Goal: Task Accomplishment & Management: Use online tool/utility

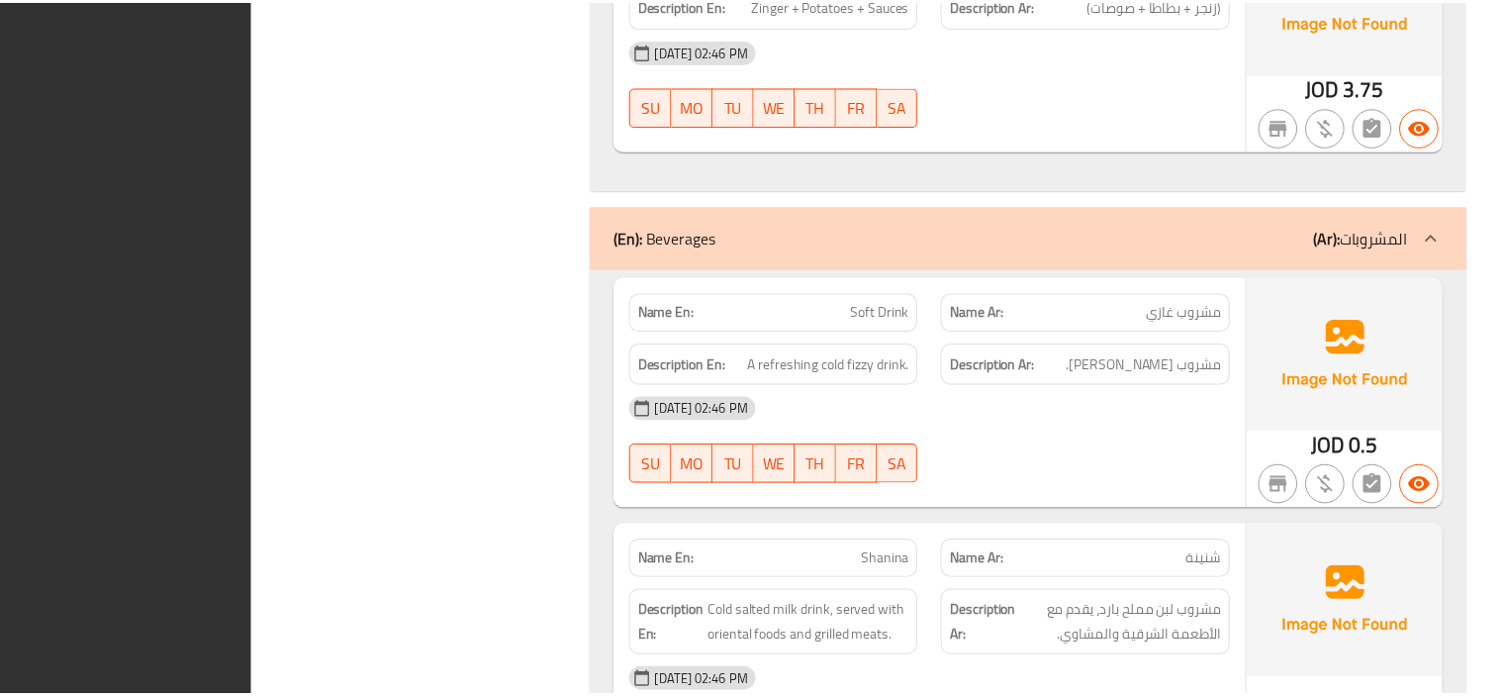
scroll to position [15424, 0]
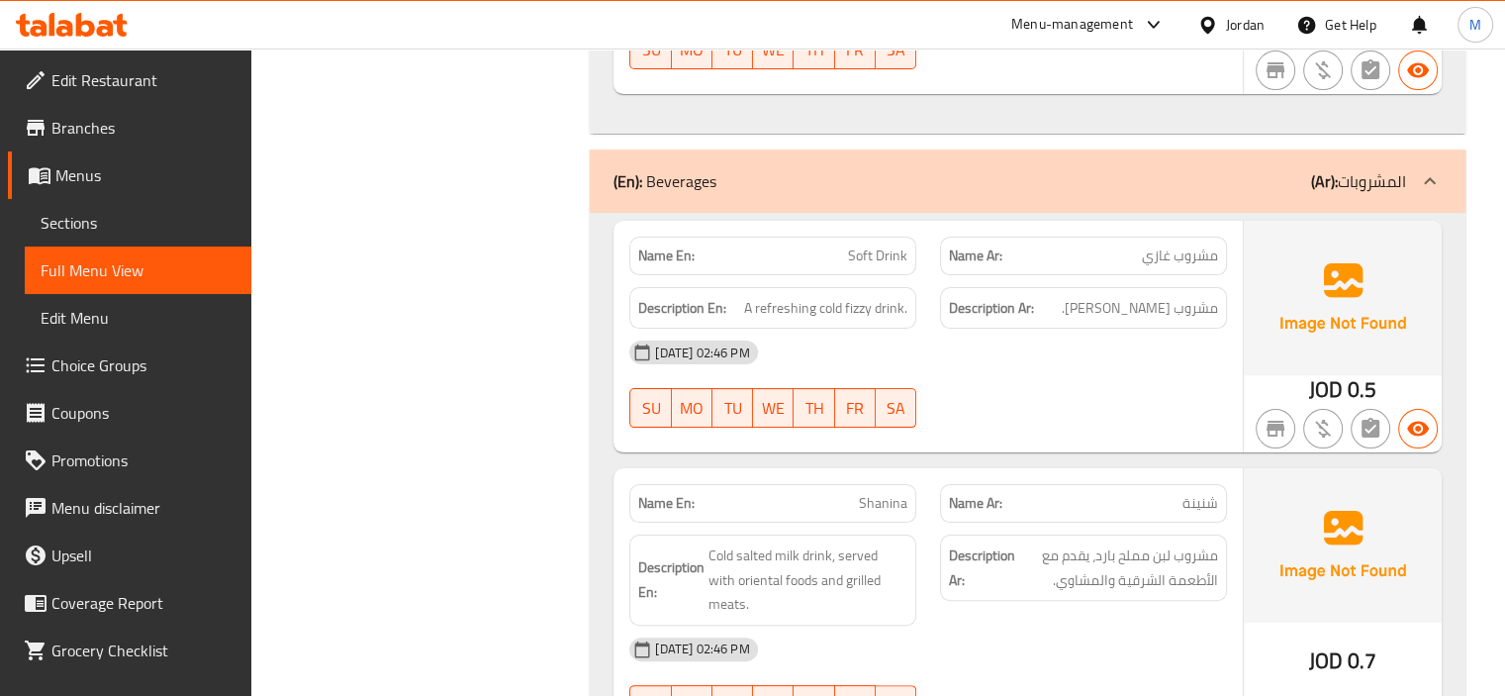
click at [1226, 26] on div "Jordan" at bounding box center [1245, 25] width 39 height 22
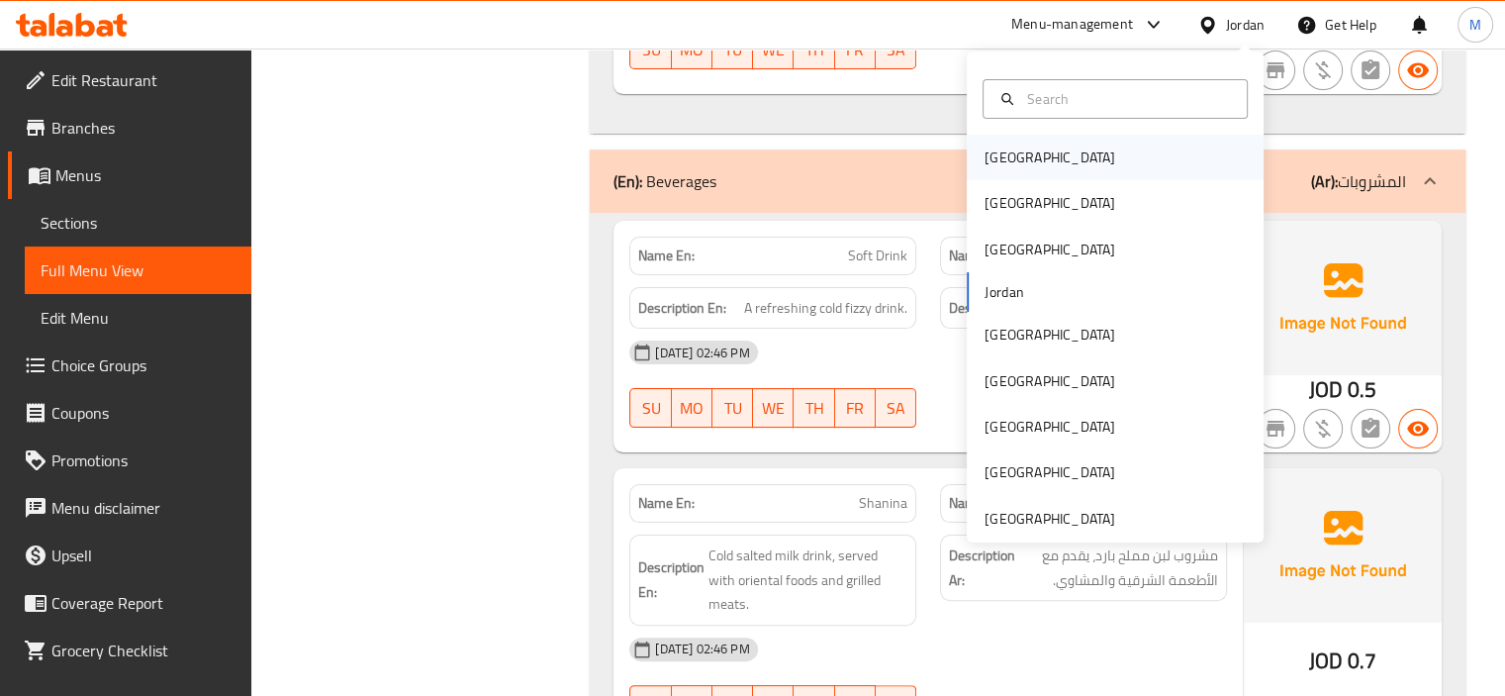
click at [998, 151] on div "[GEOGRAPHIC_DATA]" at bounding box center [1050, 157] width 131 height 22
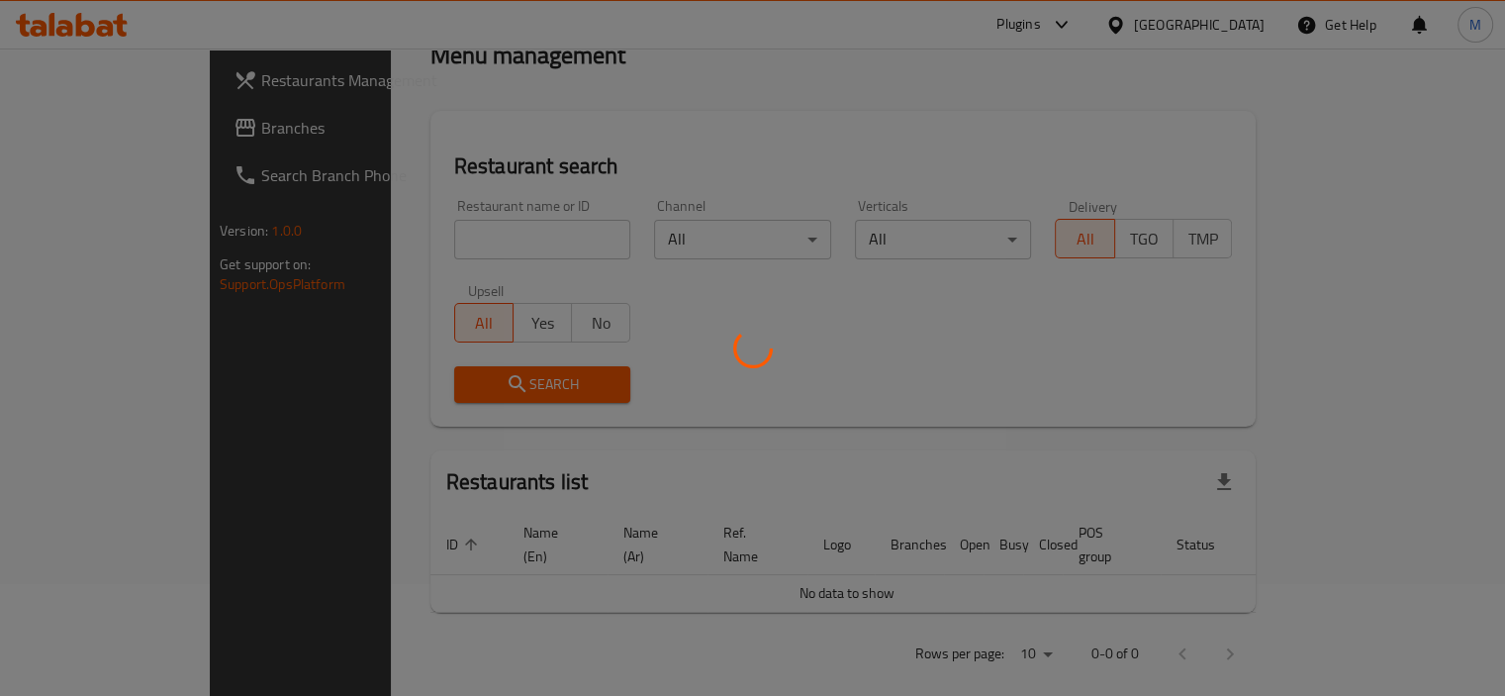
scroll to position [772, 0]
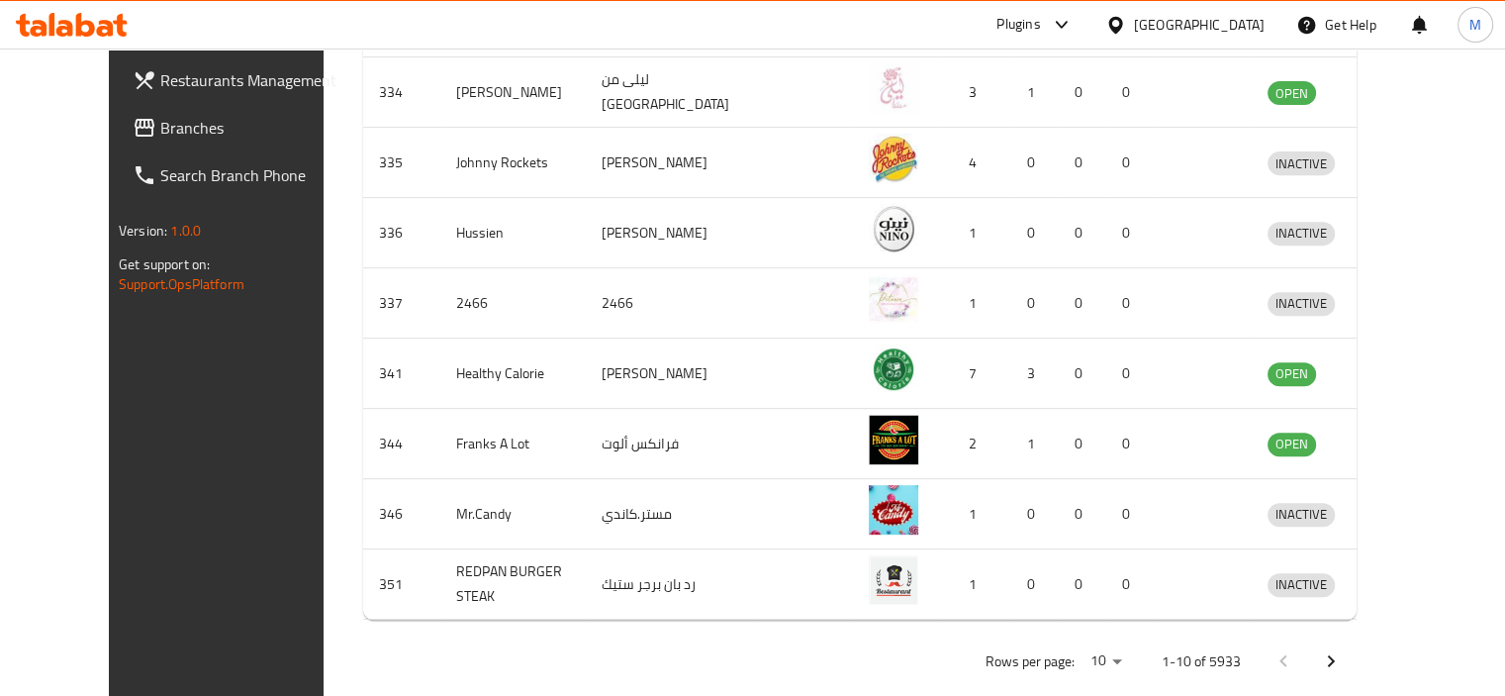
click at [1040, 18] on div "Plugins" at bounding box center [1018, 25] width 44 height 24
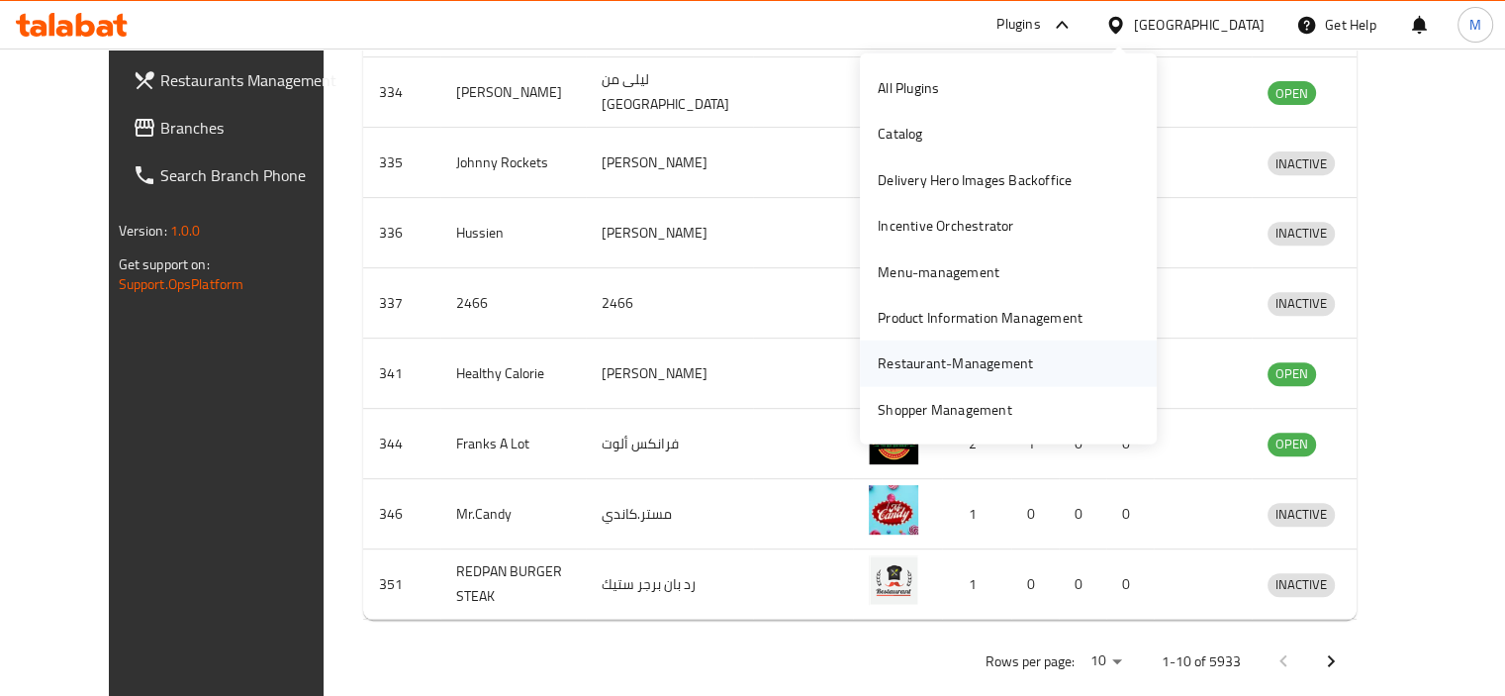
click at [922, 362] on div "Restaurant-Management" at bounding box center [955, 363] width 155 height 22
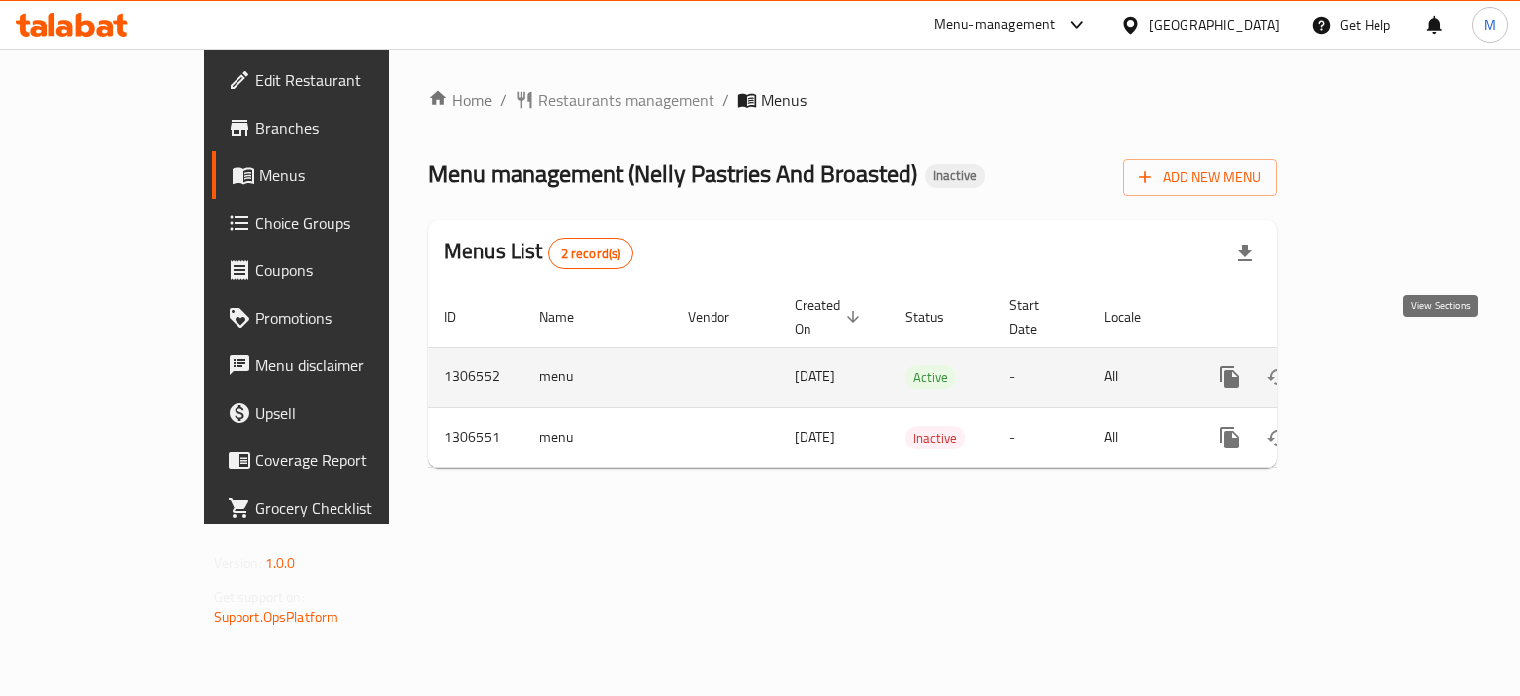
click at [1381, 368] on icon "enhanced table" at bounding box center [1373, 377] width 18 height 18
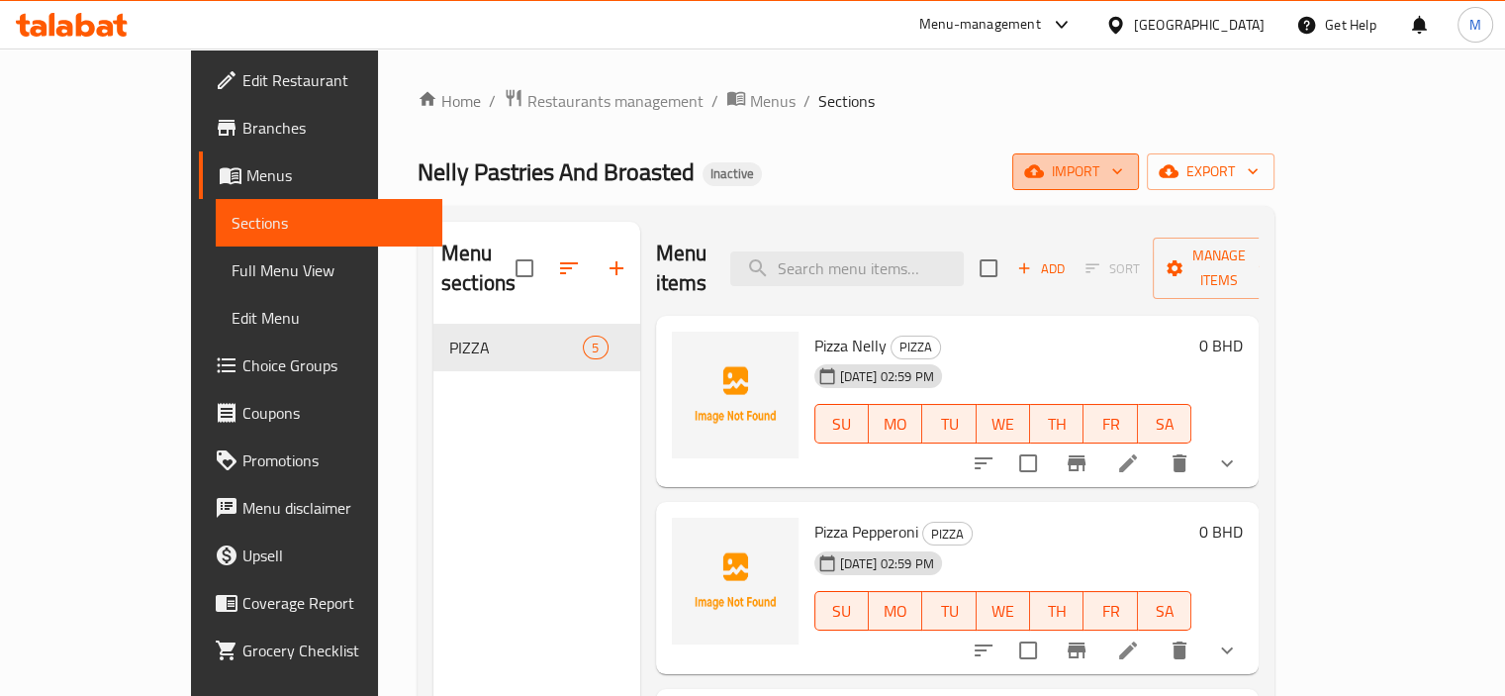
click at [1123, 167] on span "import" at bounding box center [1075, 171] width 95 height 25
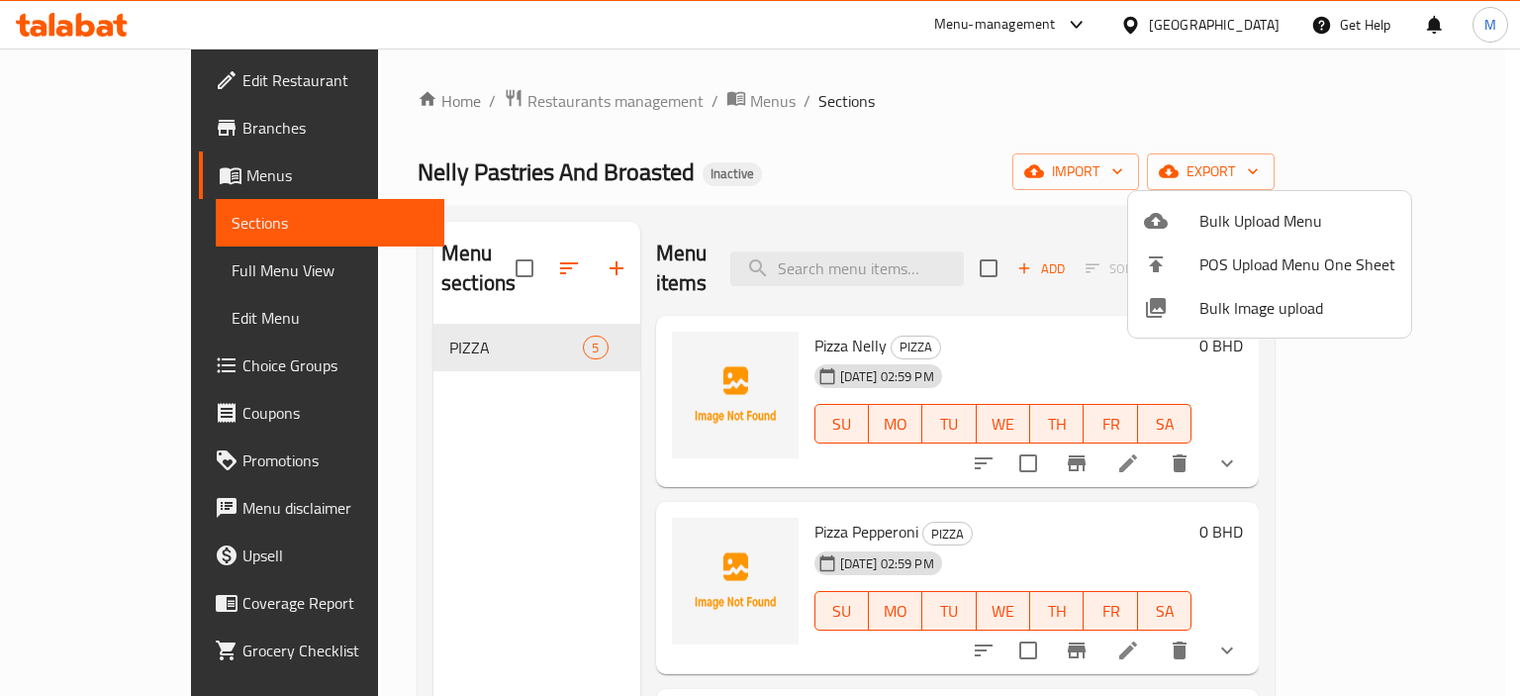
click at [1122, 213] on div at bounding box center [760, 348] width 1520 height 696
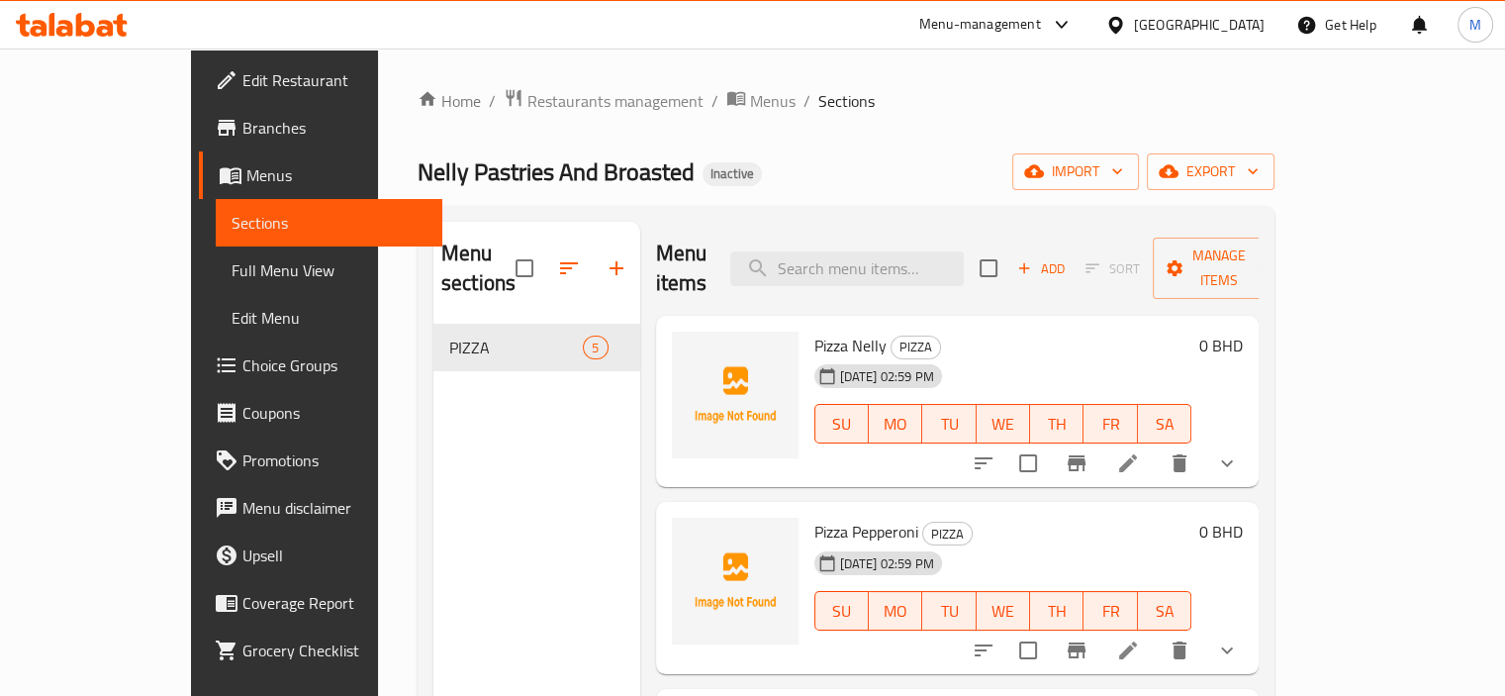
click at [1151, 222] on div "Menu items Add Sort Manage items" at bounding box center [958, 269] width 604 height 94
click at [1139, 181] on button "import" at bounding box center [1075, 171] width 127 height 37
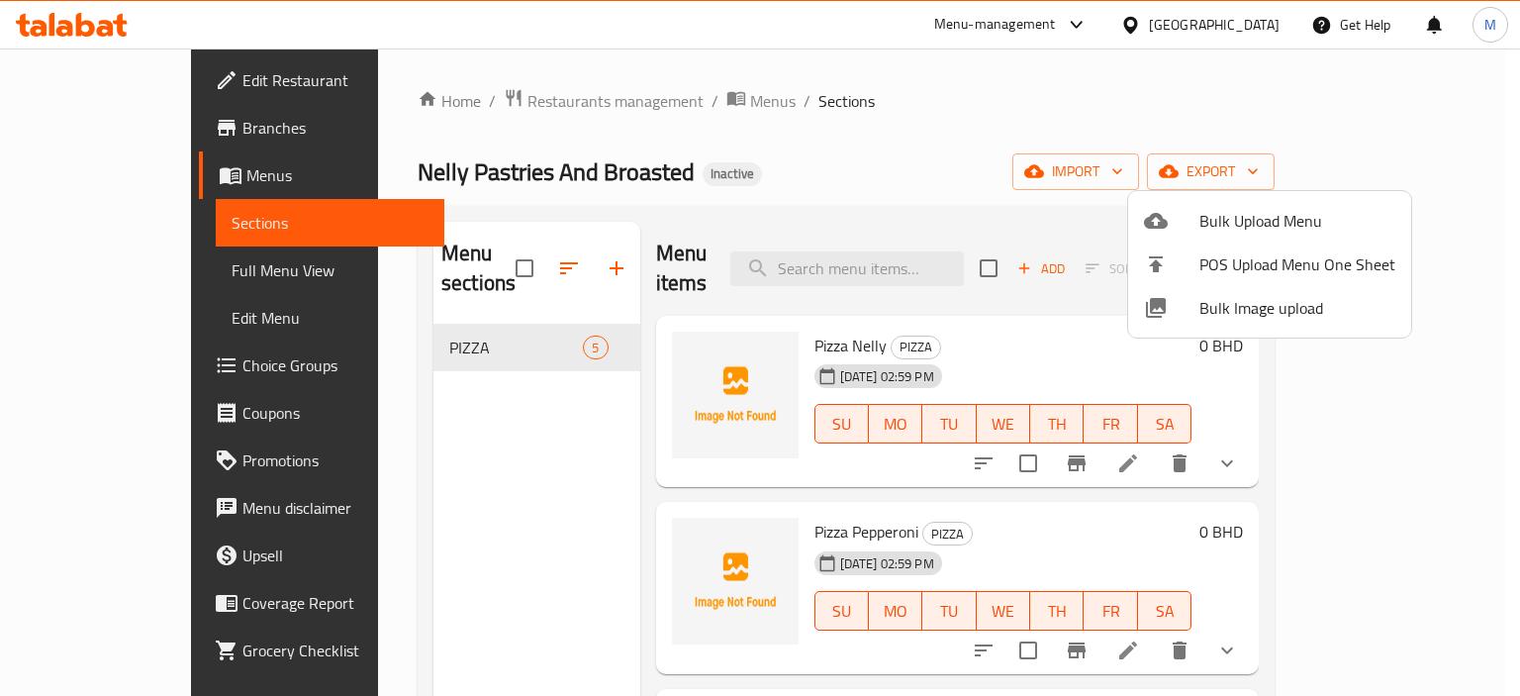
click at [817, 331] on div at bounding box center [760, 348] width 1520 height 696
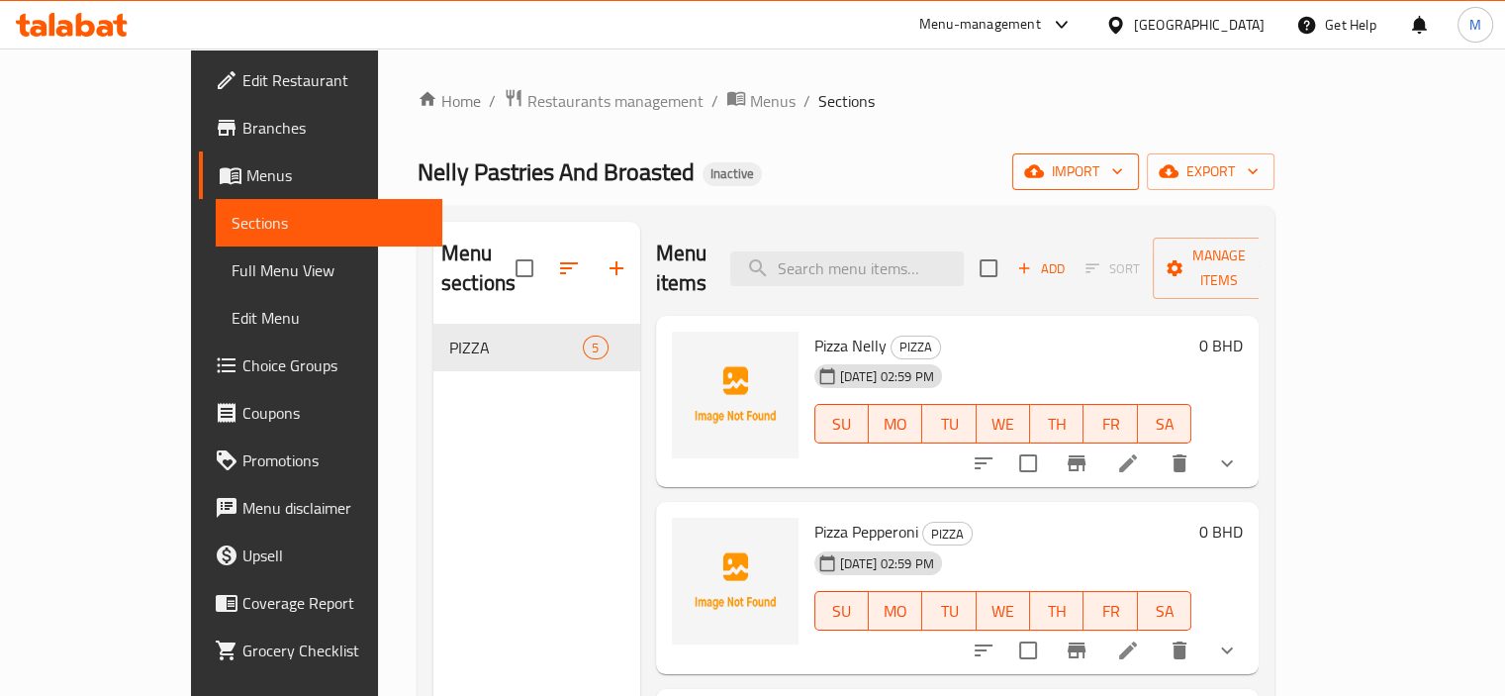
click at [1123, 176] on span "import" at bounding box center [1075, 171] width 95 height 25
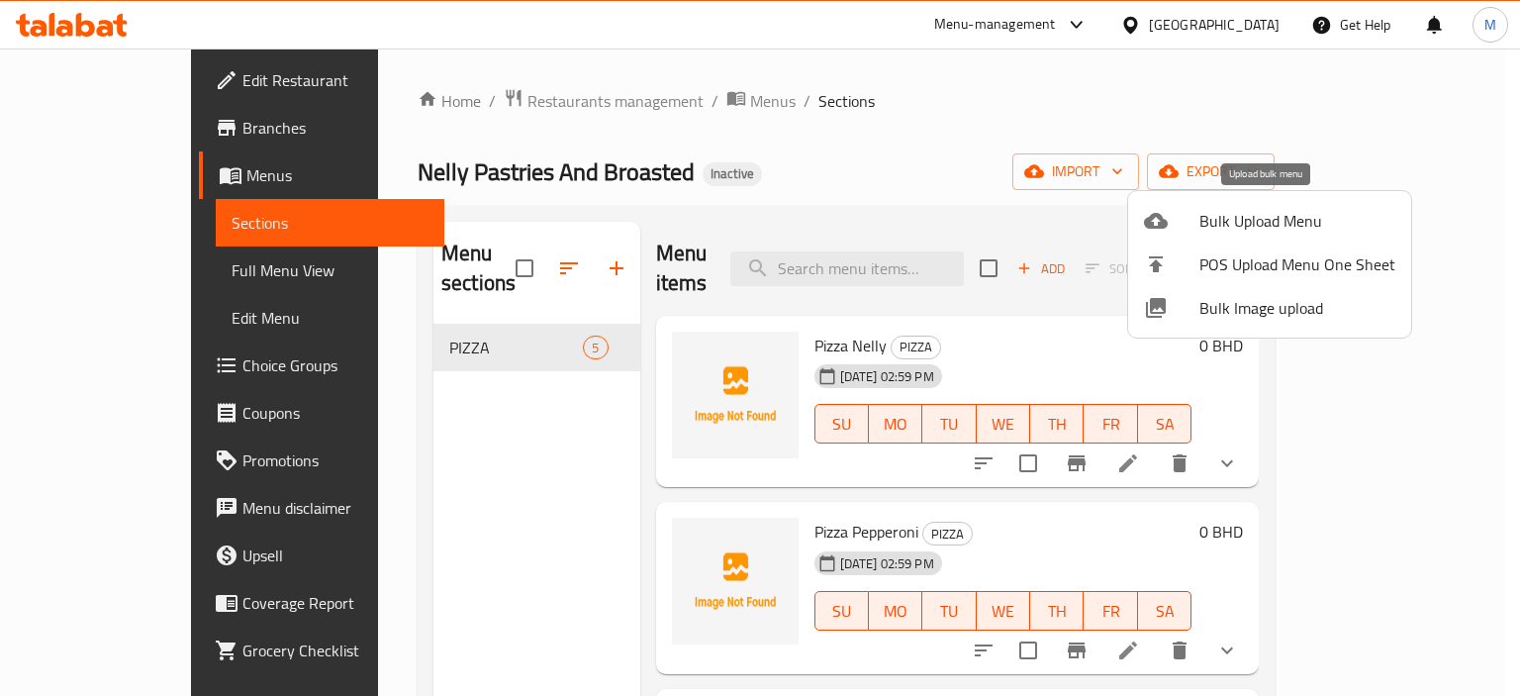
click at [1273, 210] on span "Bulk Upload Menu" at bounding box center [1297, 221] width 196 height 24
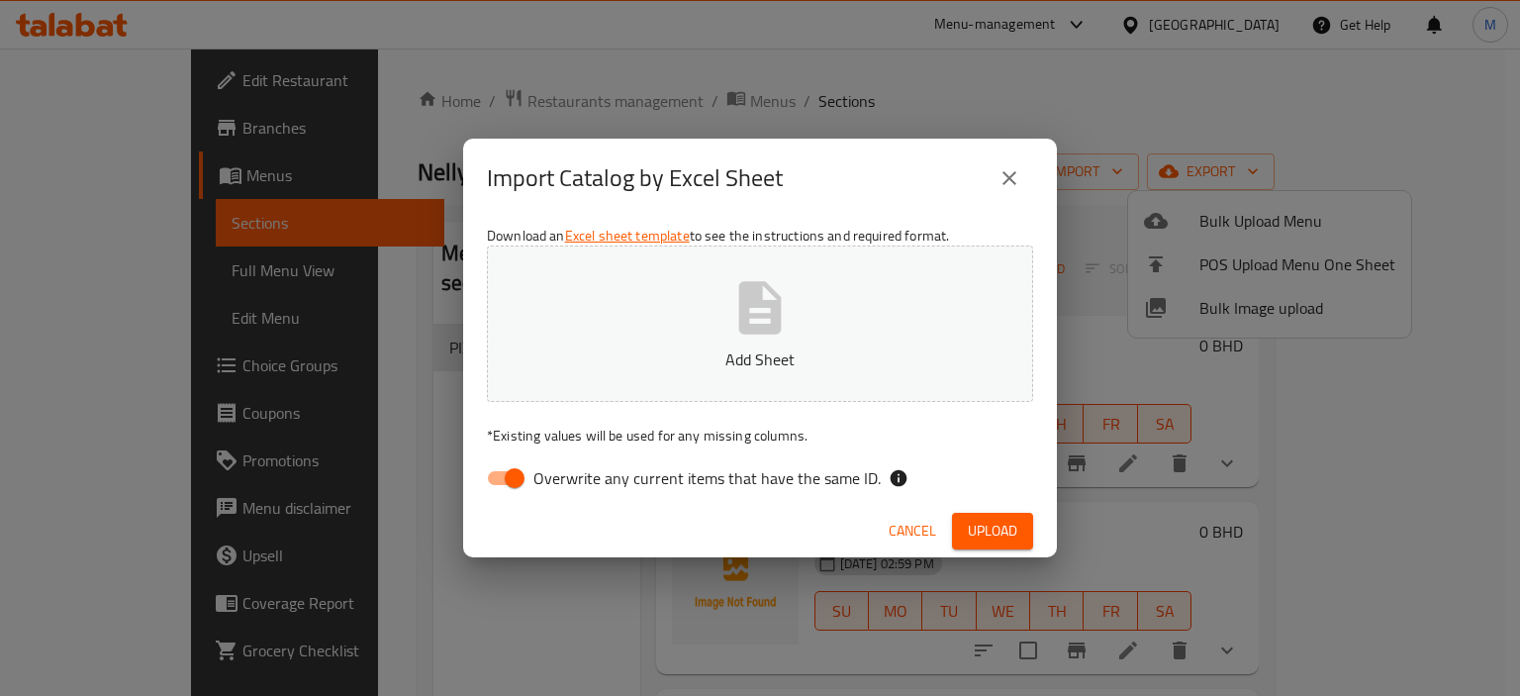
click at [949, 305] on button "Add Sheet" at bounding box center [760, 323] width 546 height 156
click at [815, 499] on div "Download an Excel sheet template to see the instructions and required format. U…" at bounding box center [760, 361] width 594 height 287
click at [831, 483] on span "Overwrite any current items that have the same ID." at bounding box center [706, 478] width 347 height 24
click at [571, 483] on input "Overwrite any current items that have the same ID." at bounding box center [514, 478] width 113 height 38
checkbox input "false"
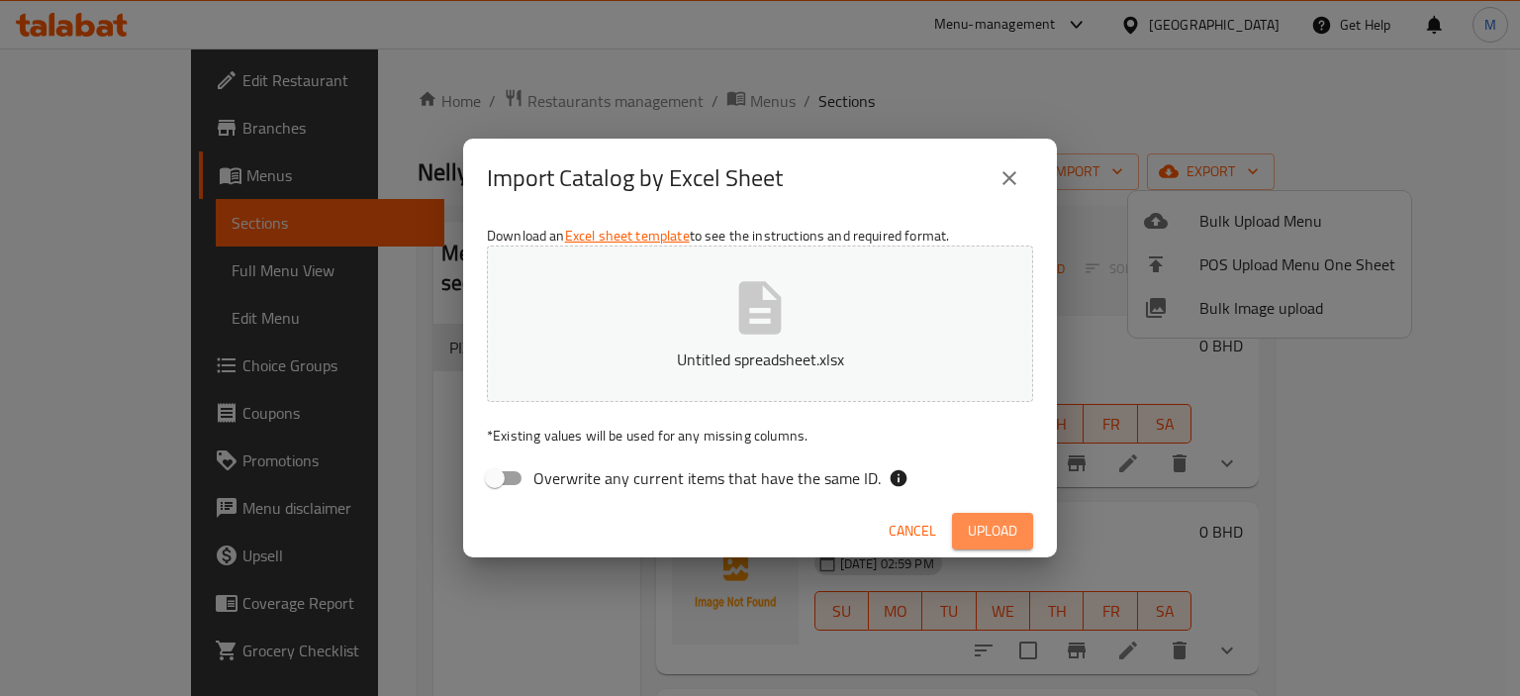
click at [978, 523] on span "Upload" at bounding box center [992, 531] width 49 height 25
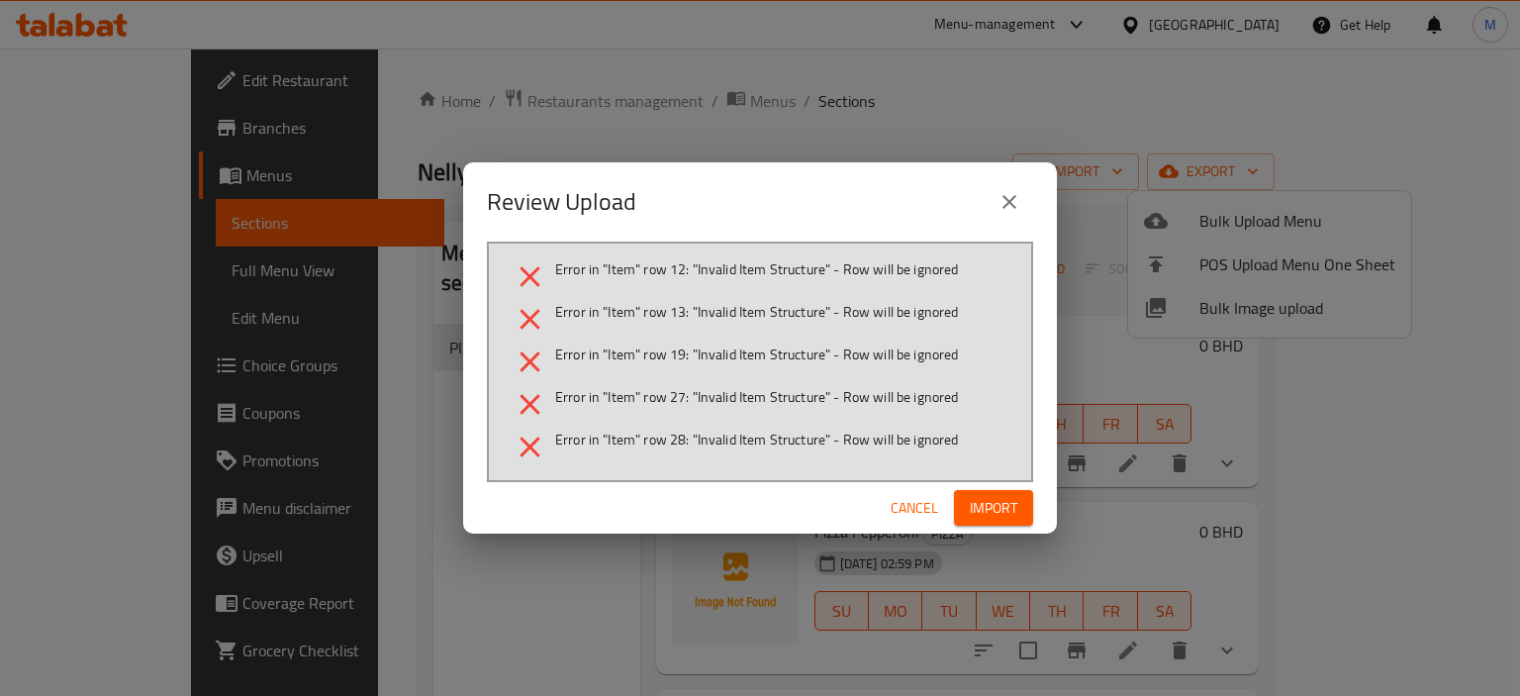
click at [893, 506] on span "Cancel" at bounding box center [914, 508] width 47 height 25
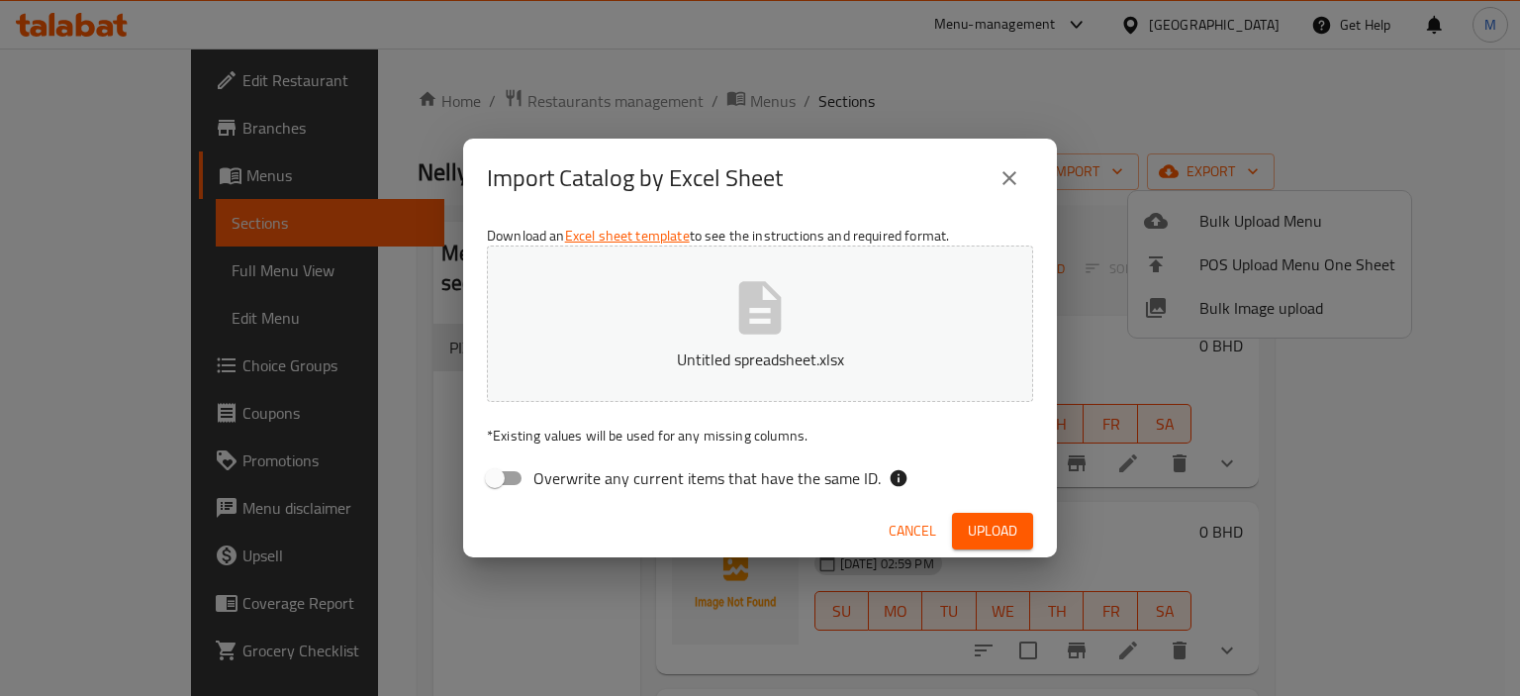
click at [898, 531] on span "Cancel" at bounding box center [912, 531] width 47 height 25
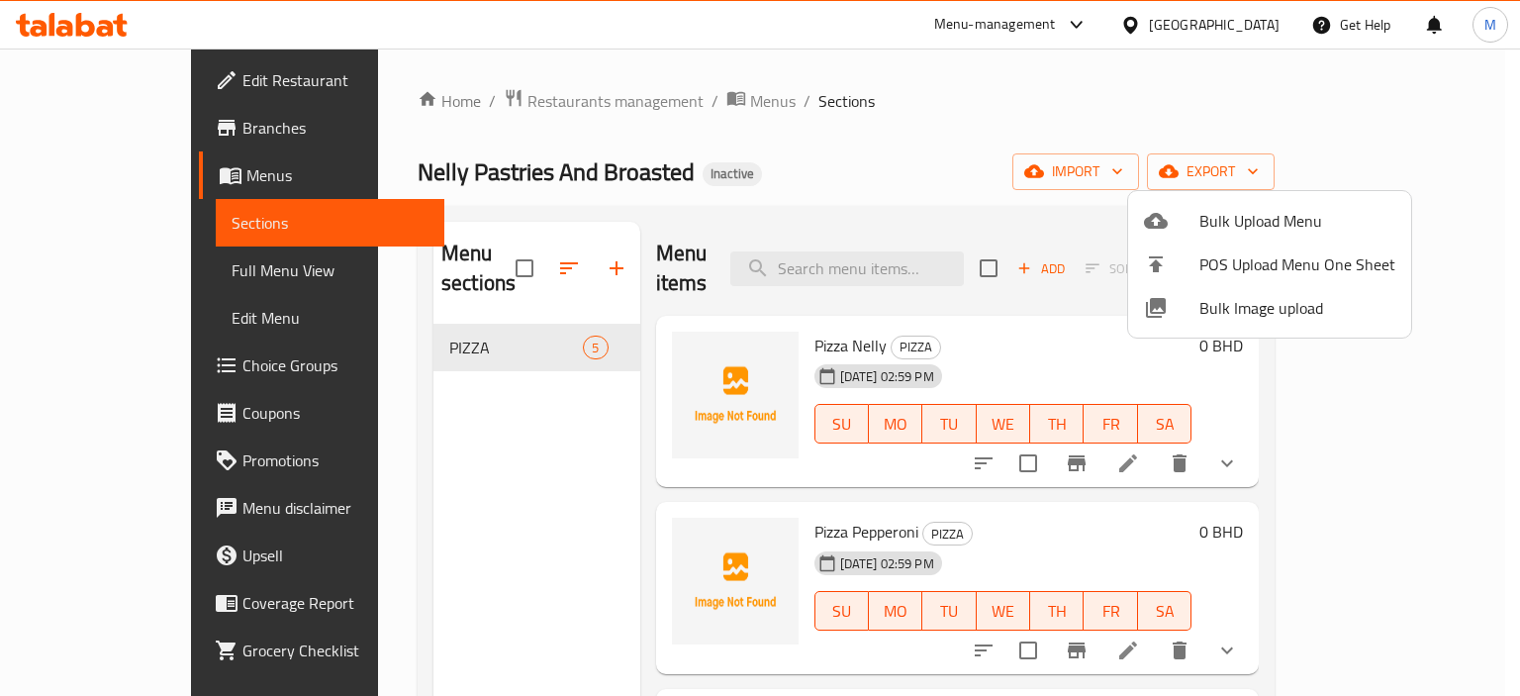
click at [625, 105] on div at bounding box center [760, 348] width 1520 height 696
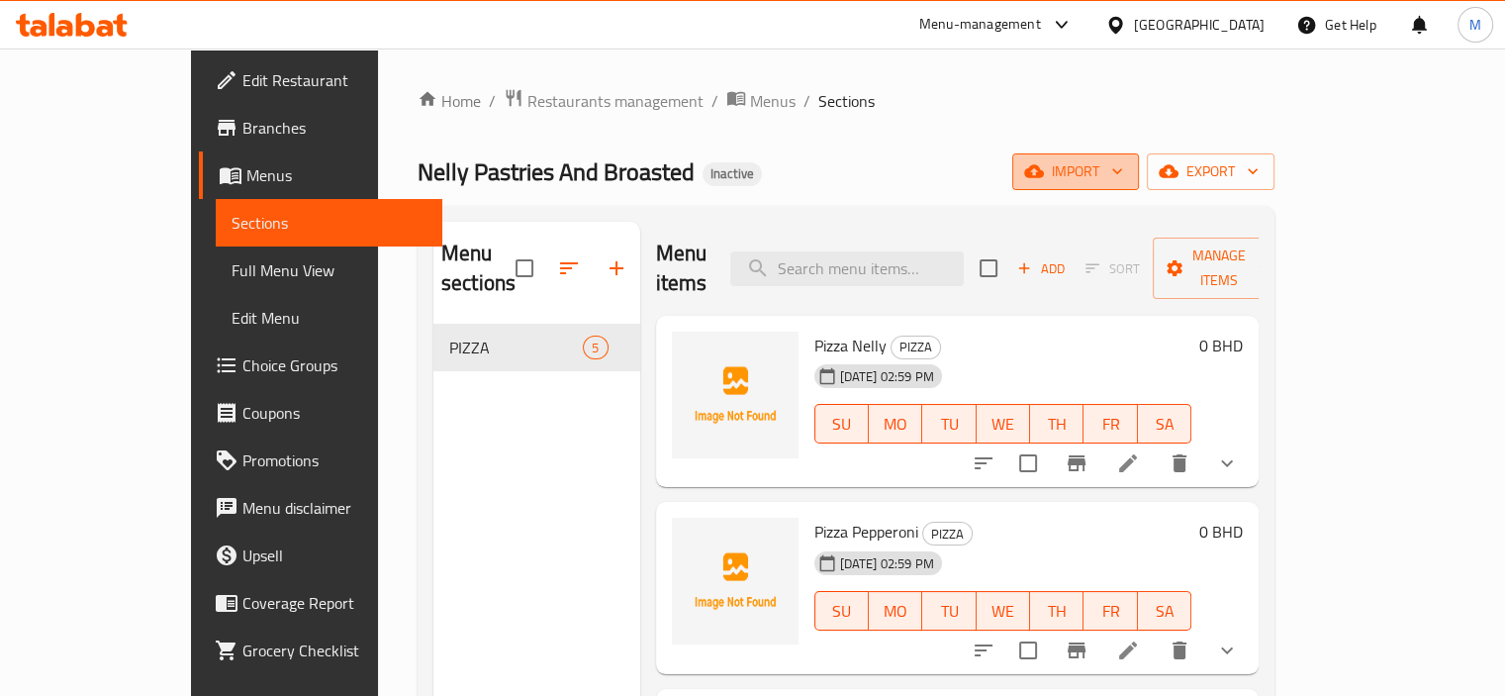
click at [1123, 172] on span "import" at bounding box center [1075, 171] width 95 height 25
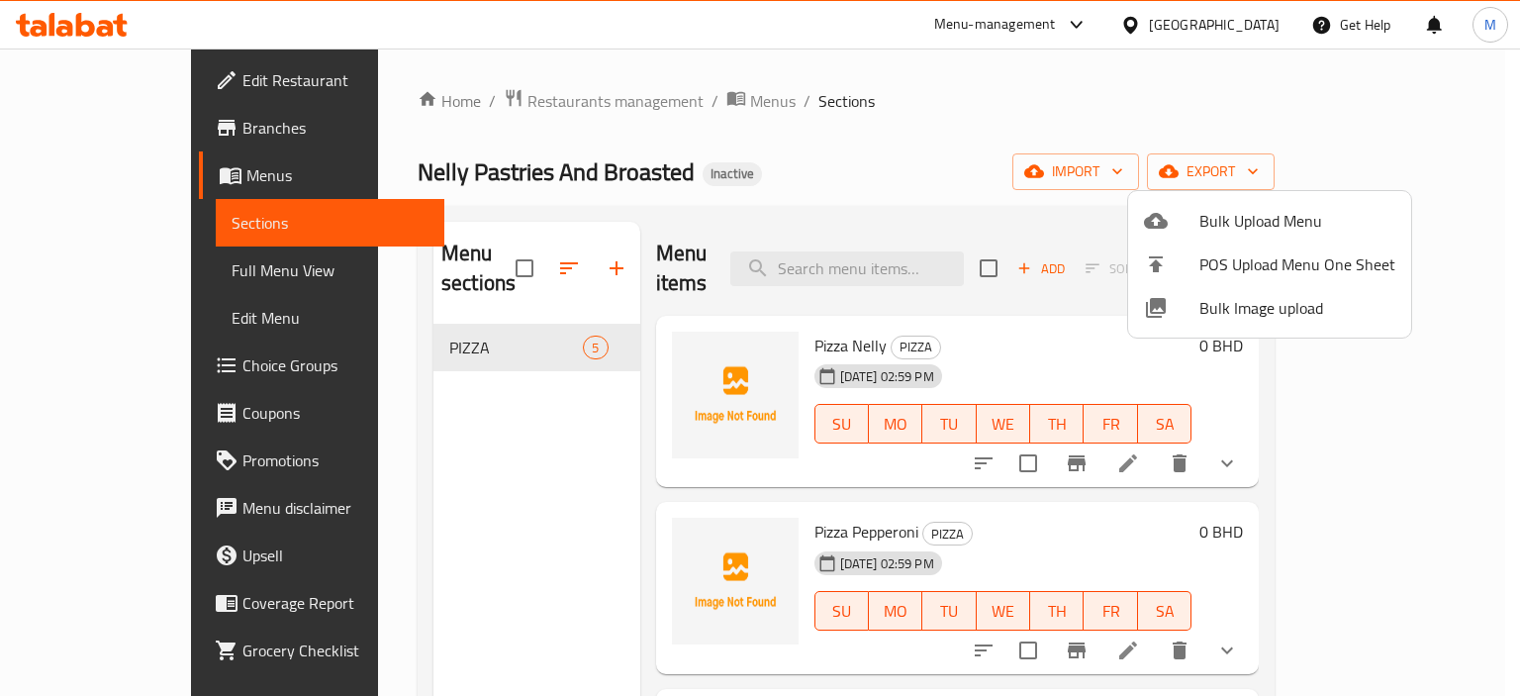
click at [1216, 213] on span "Bulk Upload Menu" at bounding box center [1297, 221] width 196 height 24
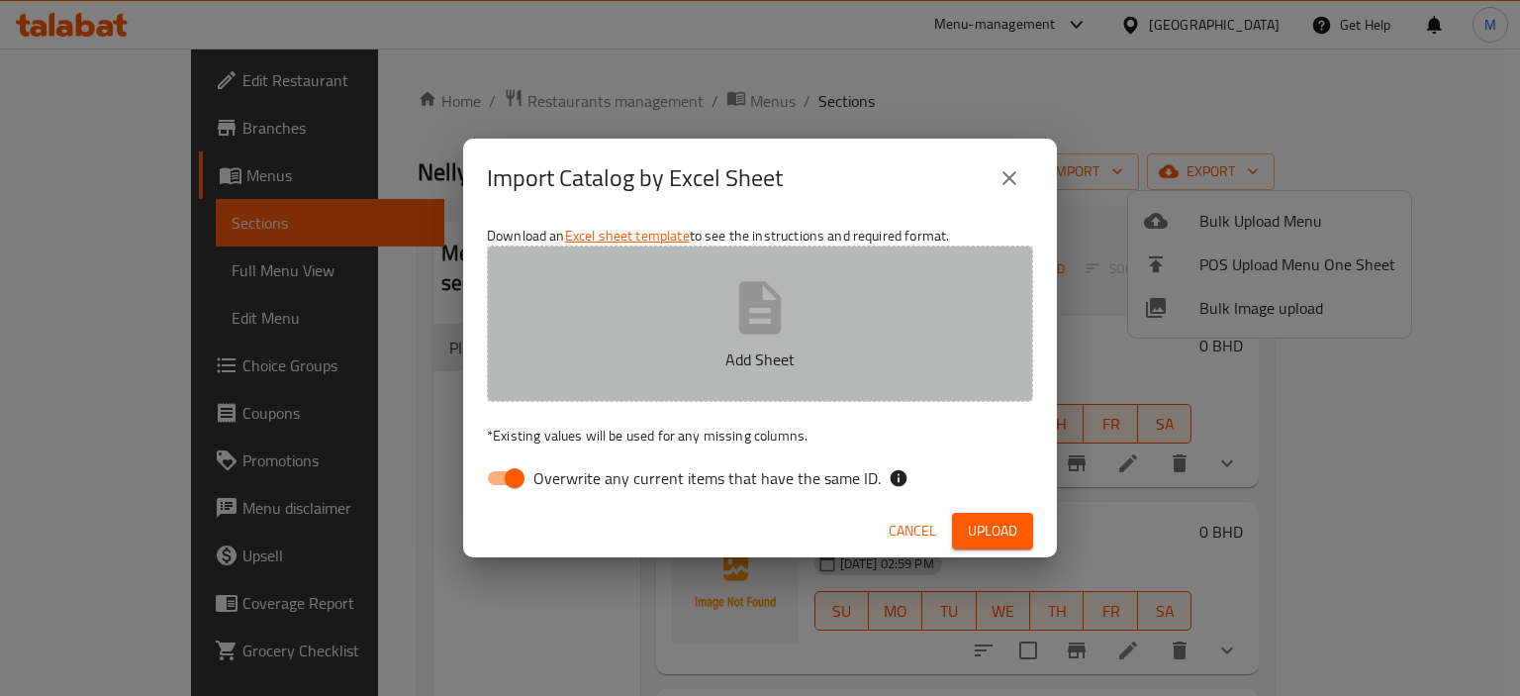
click at [667, 279] on button "Add Sheet" at bounding box center [760, 323] width 546 height 156
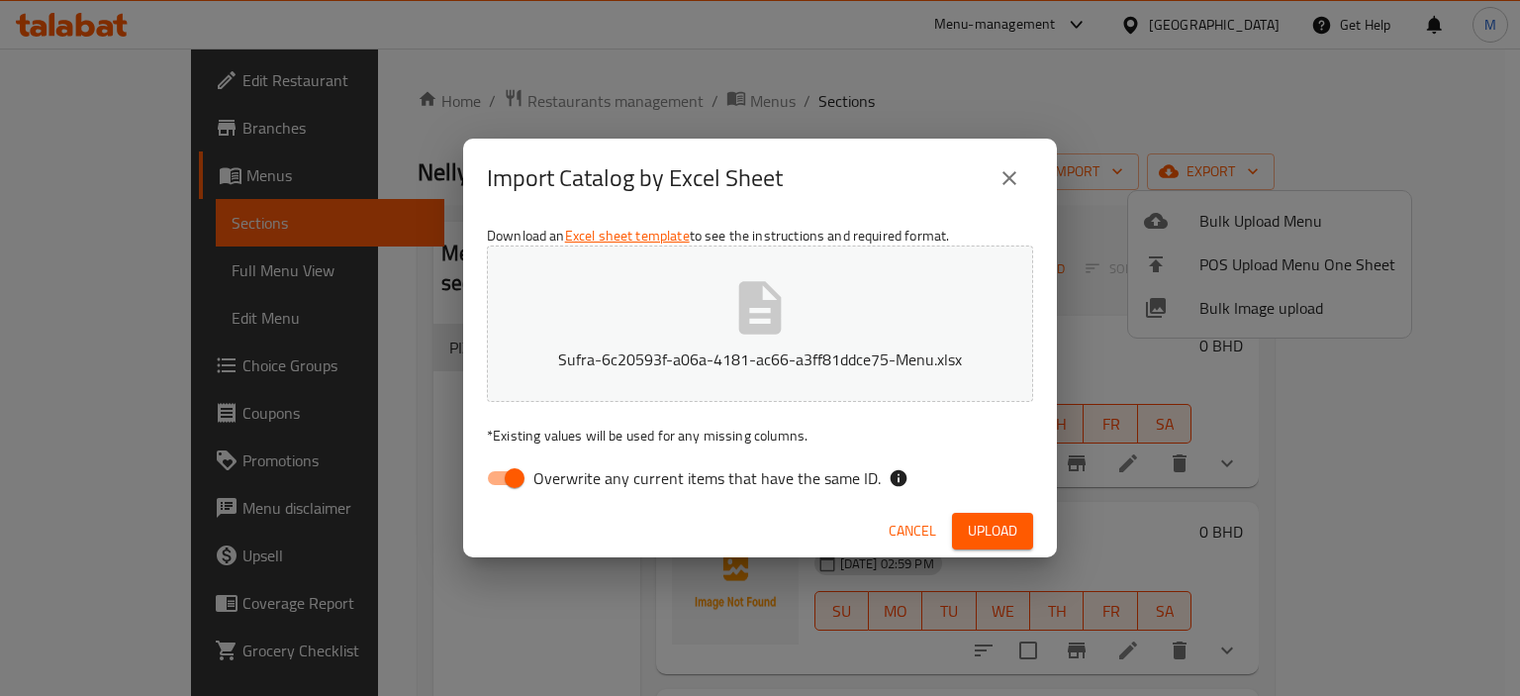
click at [786, 470] on span "Overwrite any current items that have the same ID." at bounding box center [706, 478] width 347 height 24
click at [571, 470] on input "Overwrite any current items that have the same ID." at bounding box center [514, 478] width 113 height 38
checkbox input "false"
click at [908, 531] on span "Cancel" at bounding box center [912, 531] width 47 height 25
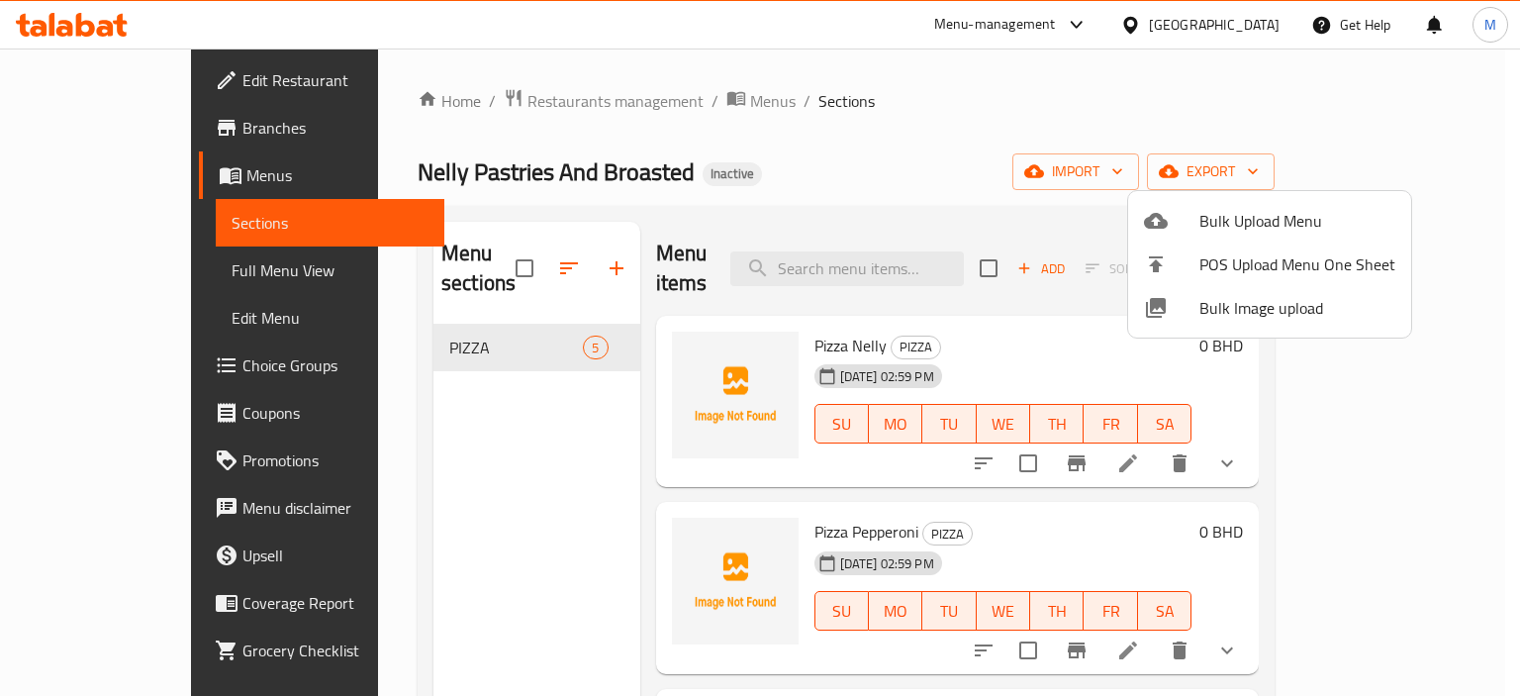
click at [847, 303] on div at bounding box center [760, 348] width 1520 height 696
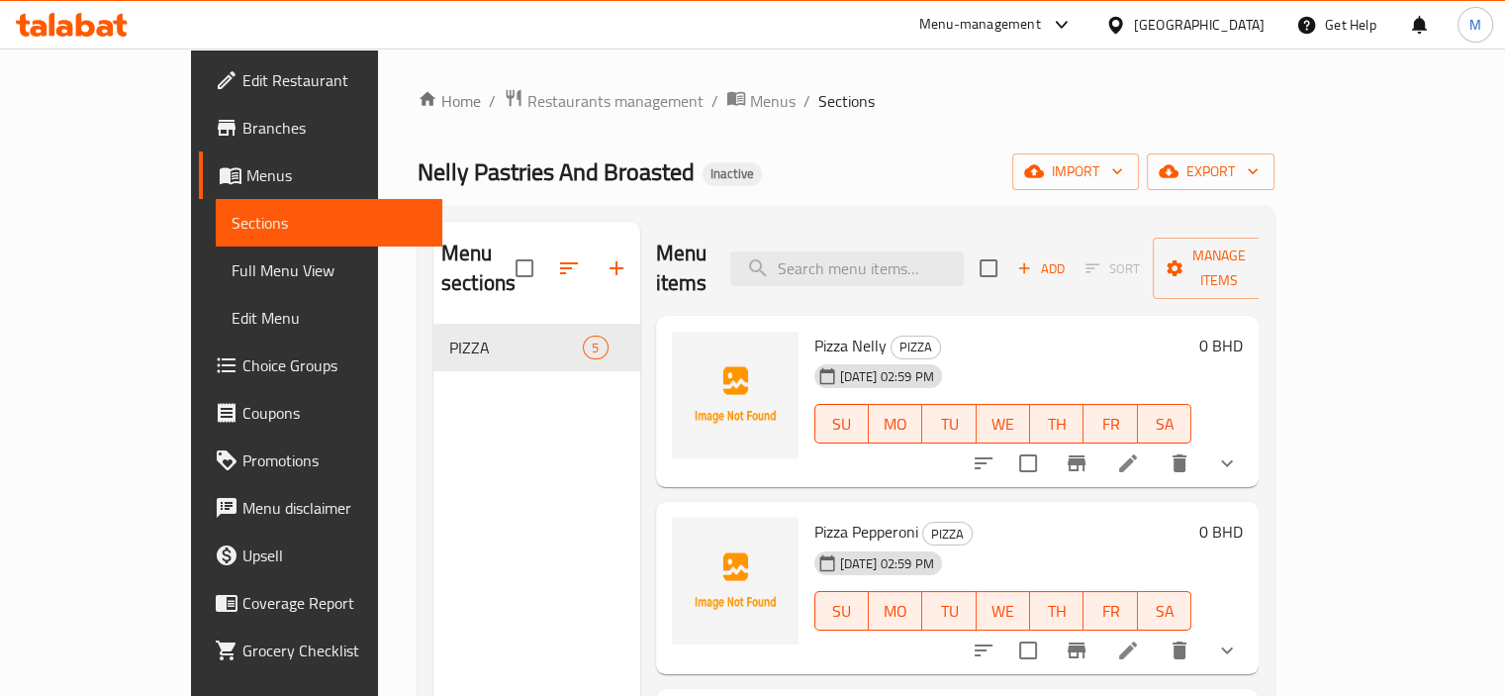
click at [1186, 166] on div "Nelly Pastries And Broasted Inactive import export" at bounding box center [846, 171] width 857 height 37
click at [1248, 149] on div "Home / Restaurants management / Menus / Sections Nelly Pastries And Broasted In…" at bounding box center [846, 510] width 857 height 845
click at [1123, 164] on span "import" at bounding box center [1075, 171] width 95 height 25
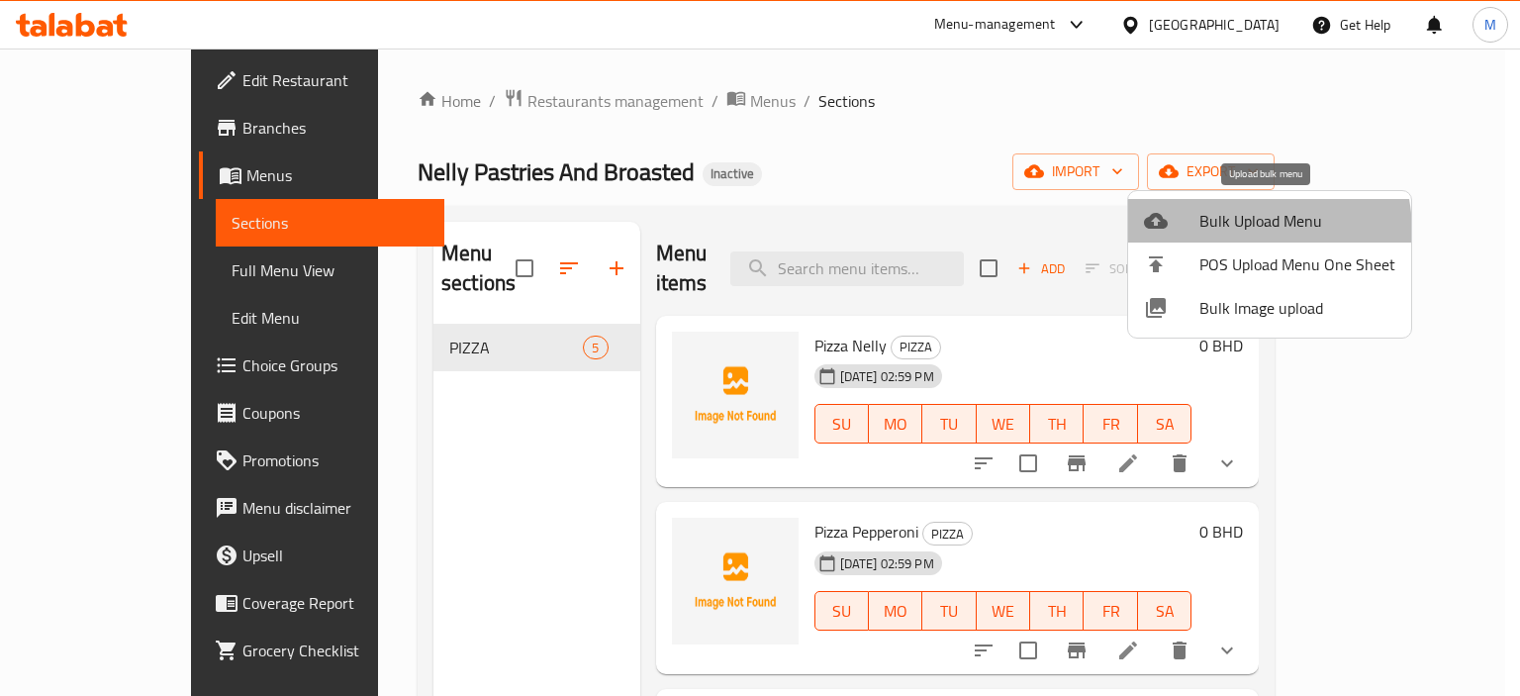
click at [1219, 233] on span "Bulk Upload Menu" at bounding box center [1297, 221] width 196 height 24
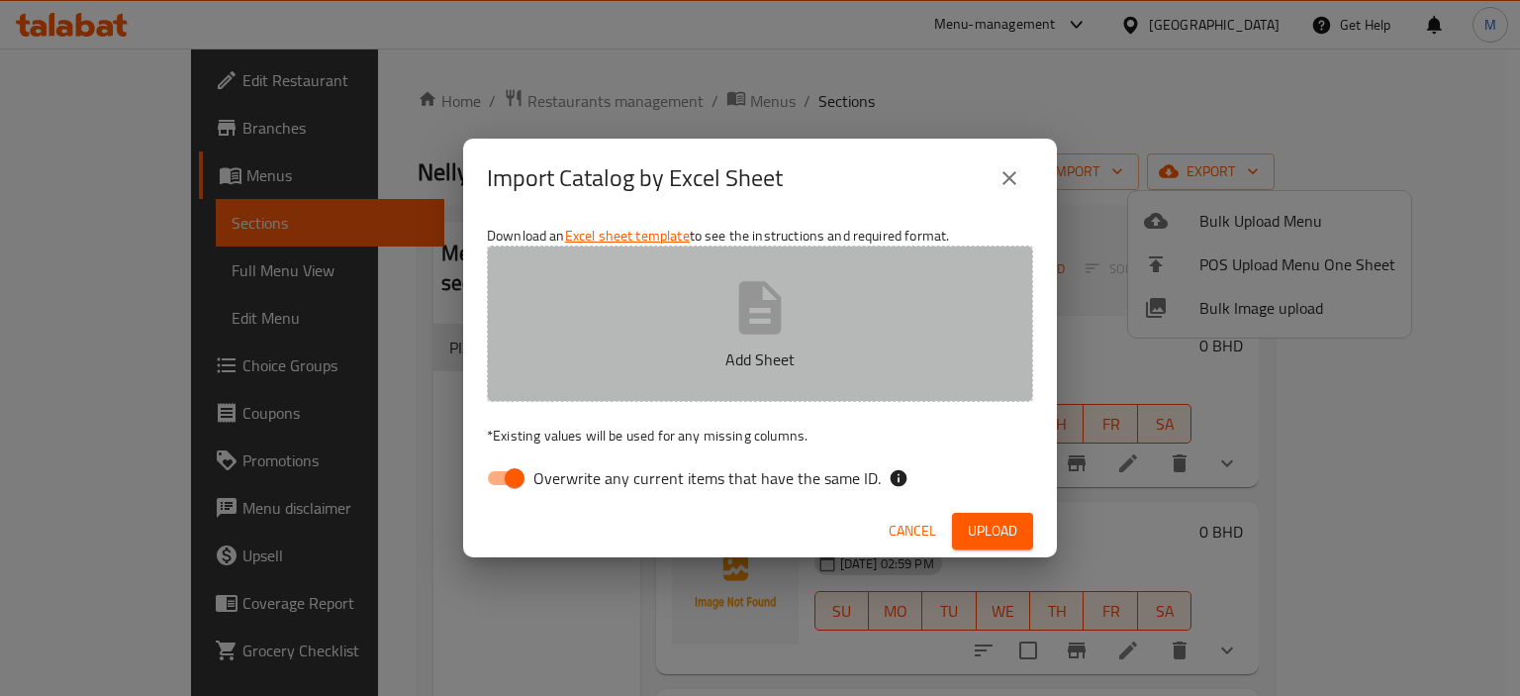
click at [819, 338] on button "Add Sheet" at bounding box center [760, 323] width 546 height 156
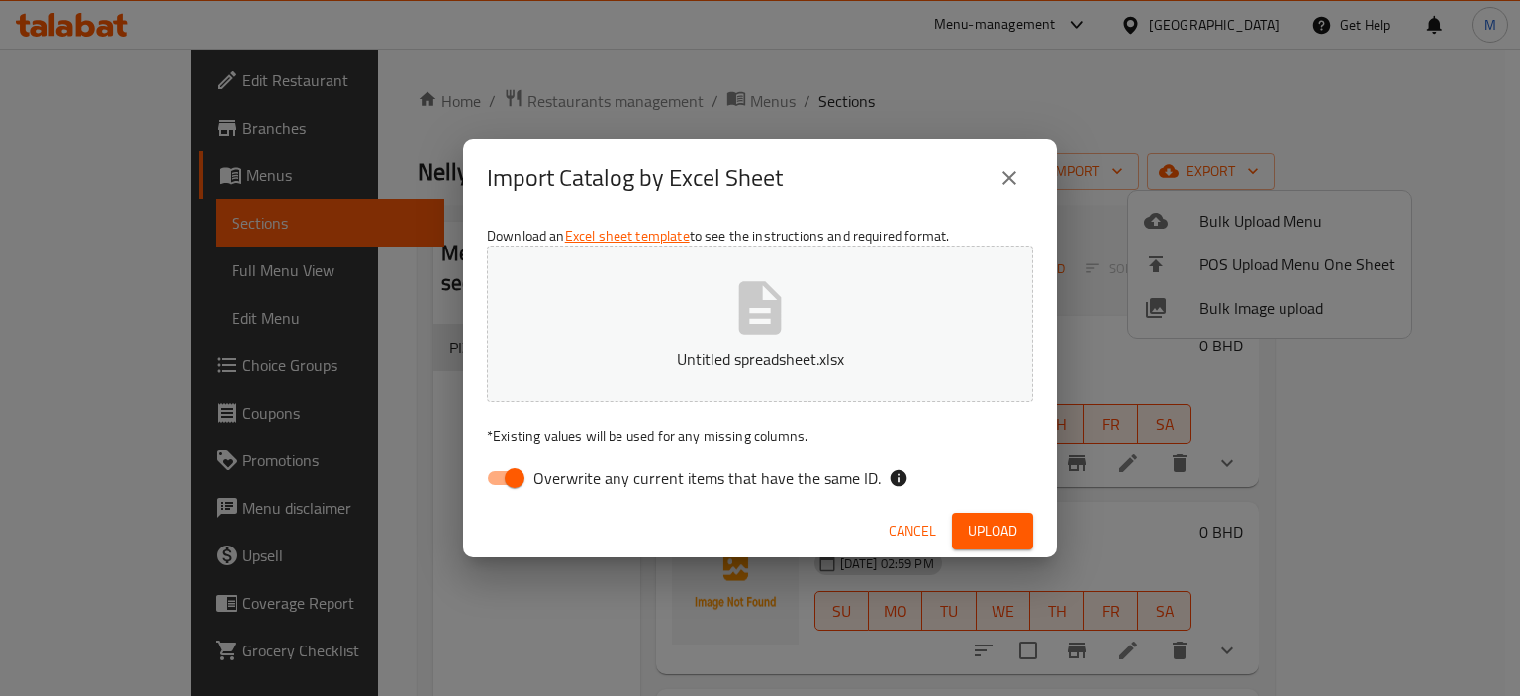
click at [762, 478] on span "Overwrite any current items that have the same ID." at bounding box center [706, 478] width 347 height 24
click at [571, 478] on input "Overwrite any current items that have the same ID." at bounding box center [514, 478] width 113 height 38
checkbox input "false"
click at [990, 519] on span "Upload" at bounding box center [992, 531] width 49 height 25
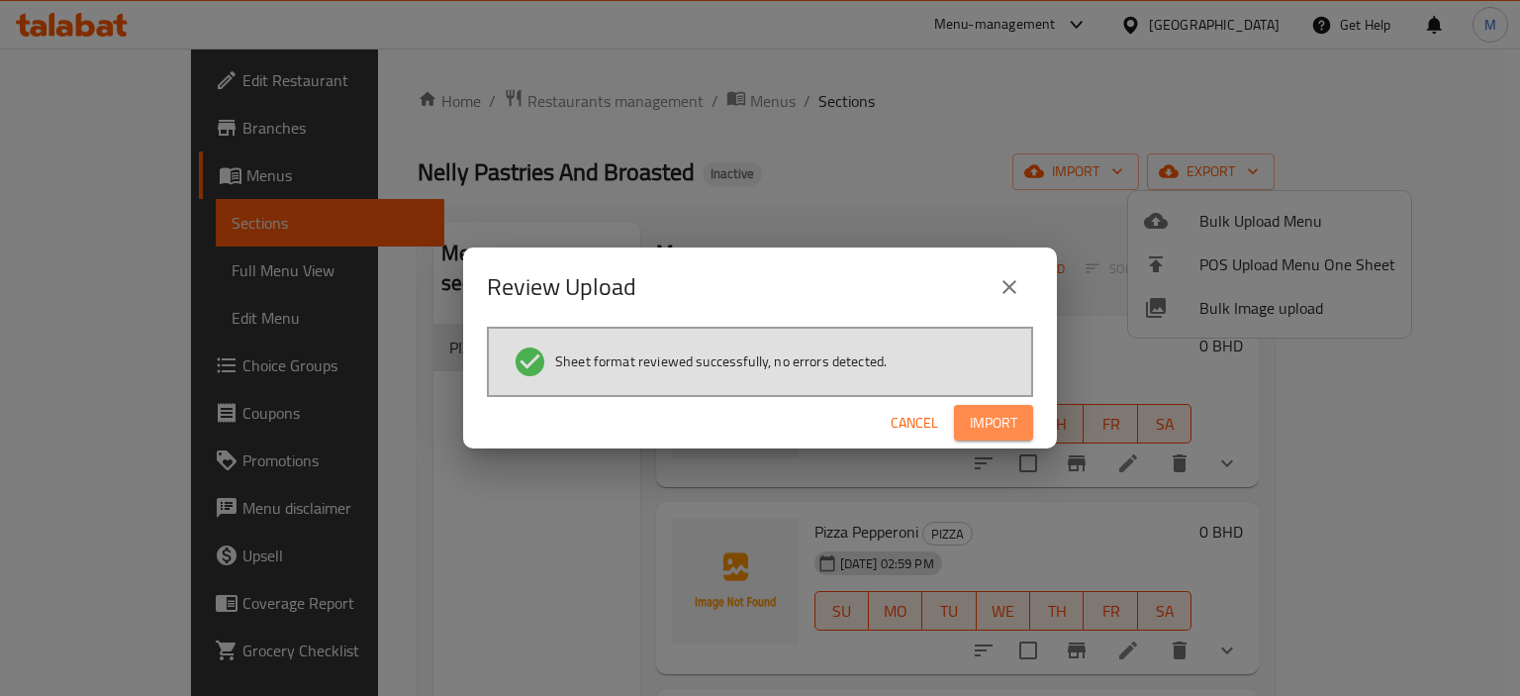
click at [981, 435] on button "Import" at bounding box center [993, 423] width 79 height 37
